Goal: Go to known website: Go to known website

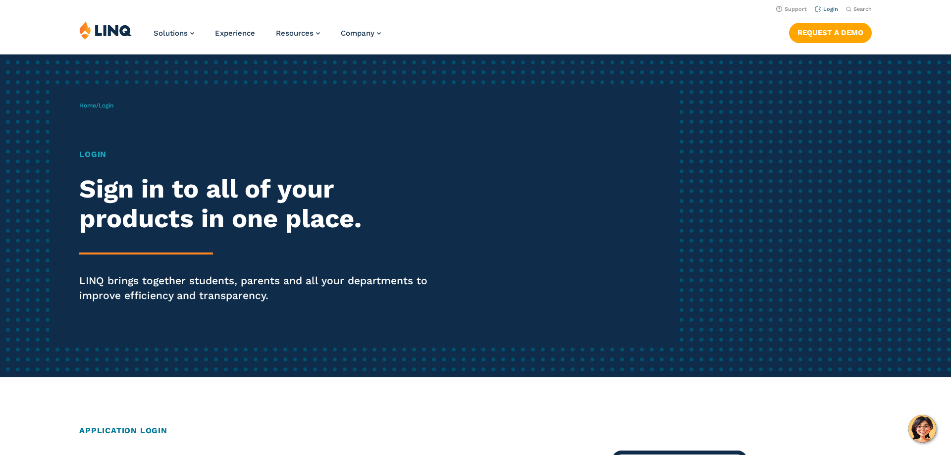
click at [830, 11] on link "Login" at bounding box center [825, 9] width 23 height 6
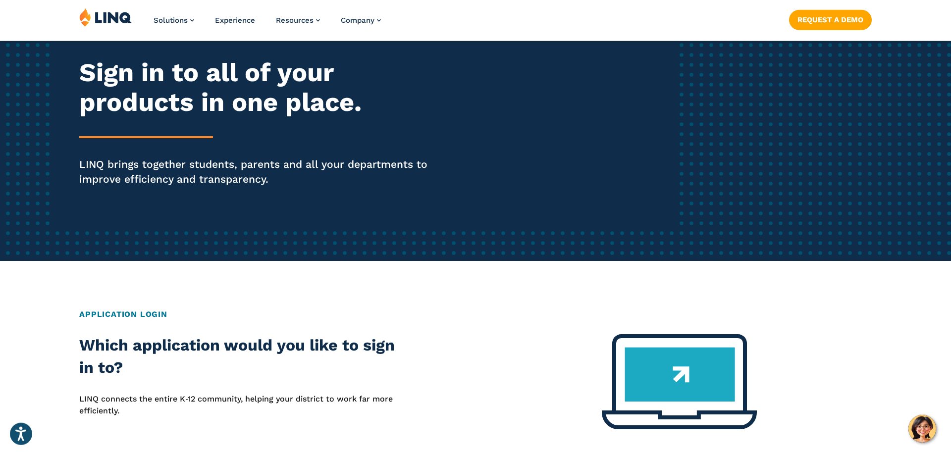
scroll to position [202, 0]
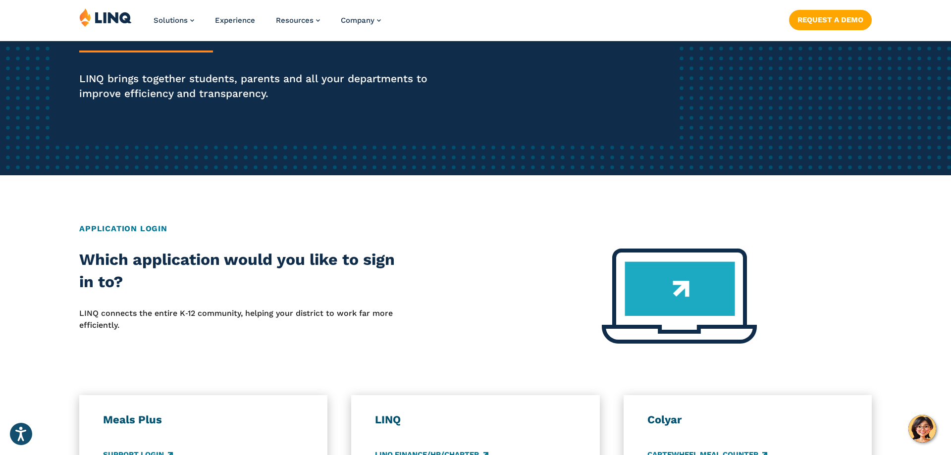
click at [646, 336] on img at bounding box center [679, 296] width 155 height 95
click at [111, 229] on h2 "Application Login" at bounding box center [475, 229] width 792 height 12
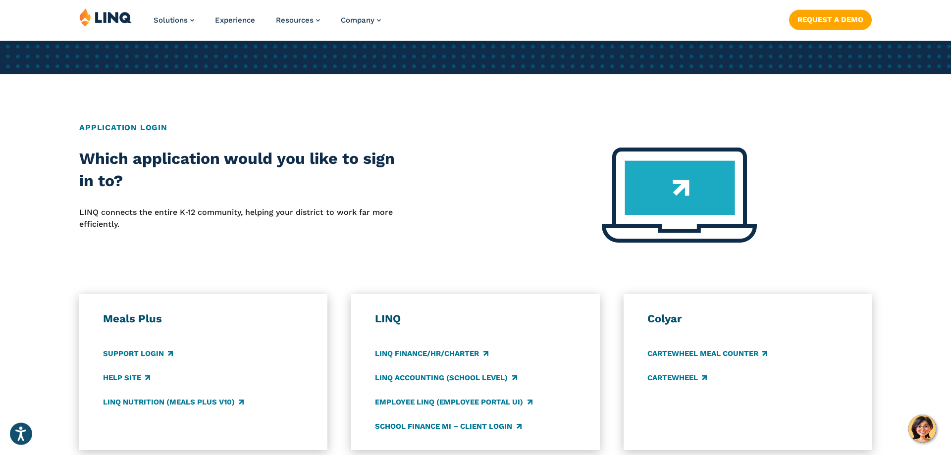
scroll to position [404, 0]
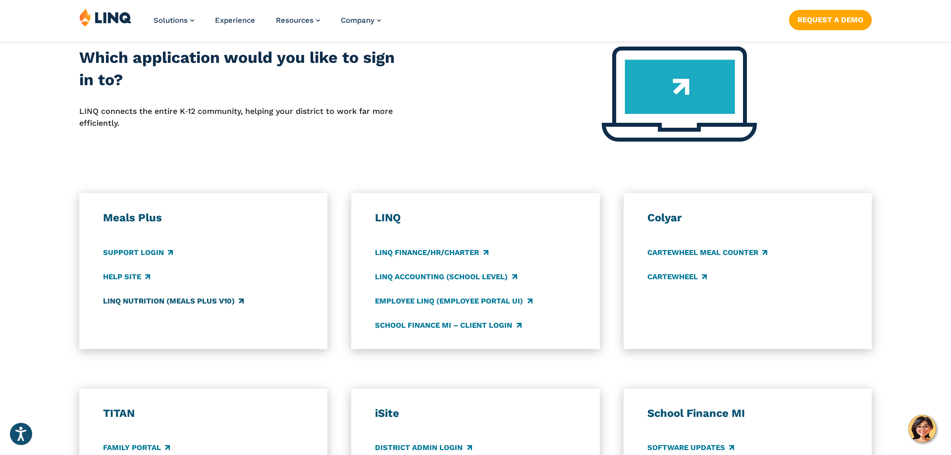
click at [155, 304] on link "LINQ Nutrition (Meals Plus v10)" at bounding box center [173, 301] width 141 height 11
